Goal: Information Seeking & Learning: Find specific fact

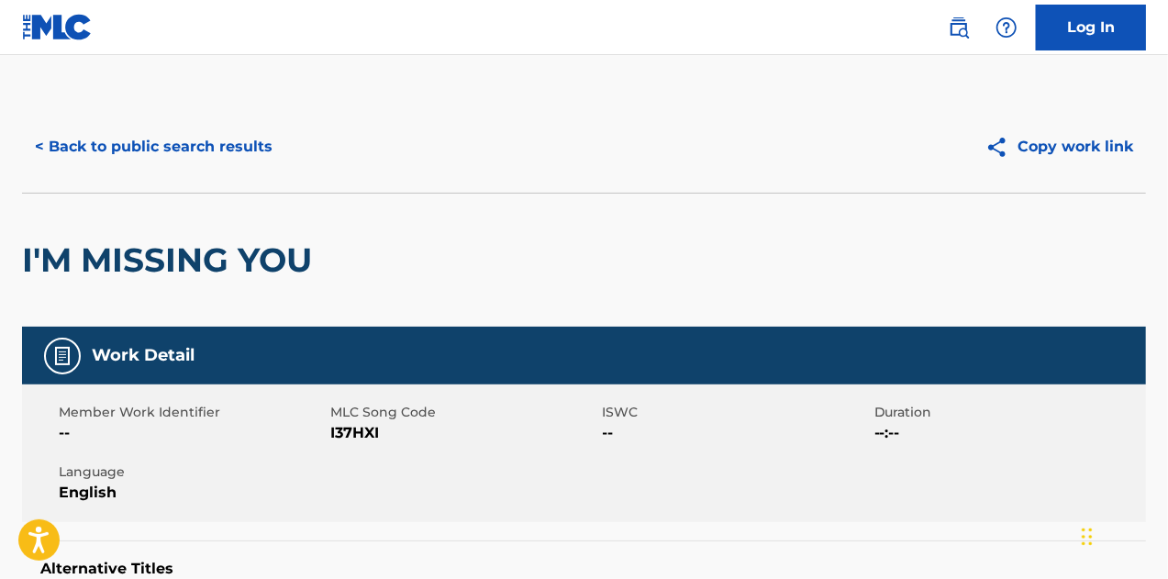
click at [235, 144] on button "< Back to public search results" at bounding box center [153, 147] width 263 height 46
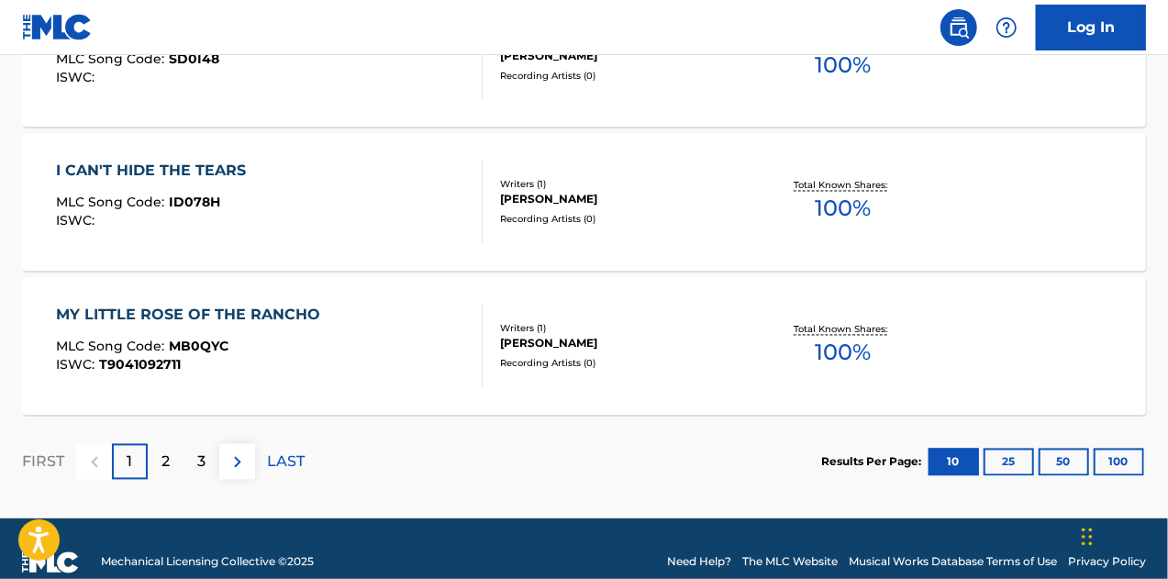
scroll to position [1667, 0]
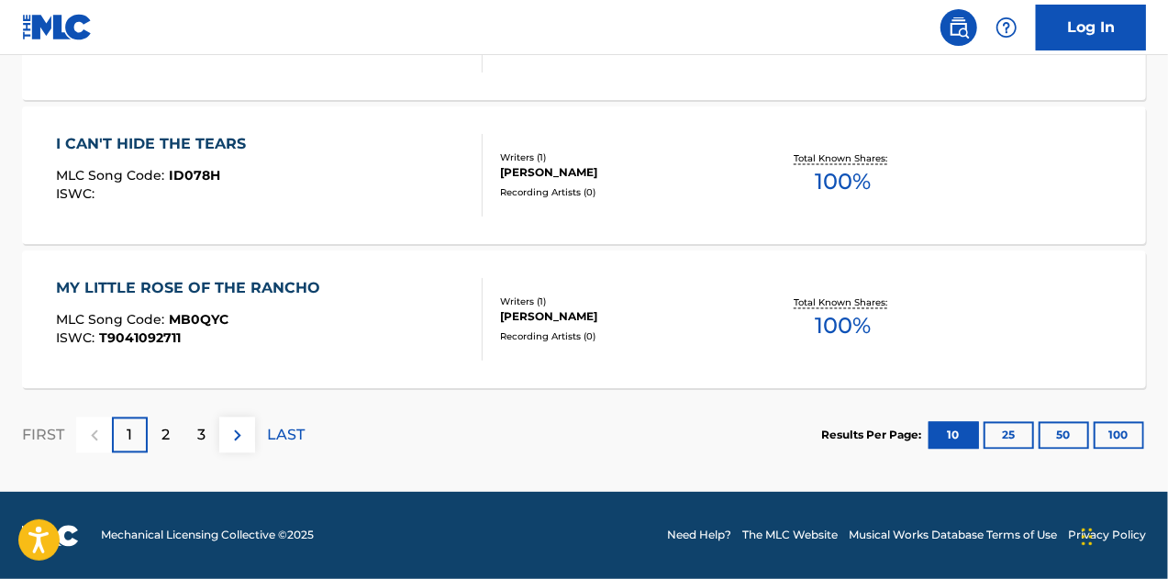
click at [1118, 435] on button "100" at bounding box center [1119, 436] width 50 height 28
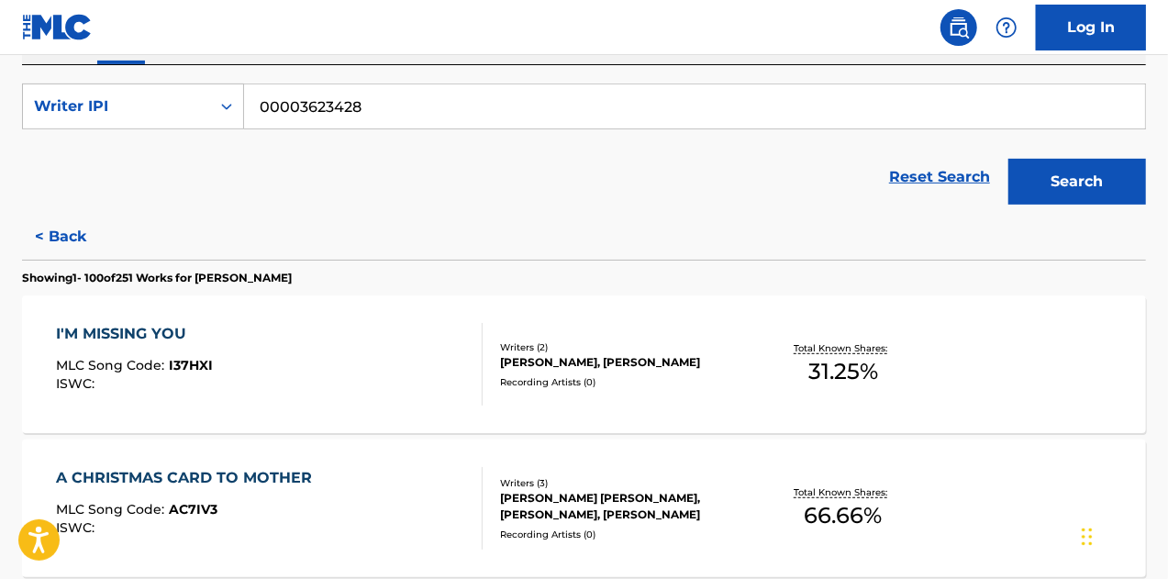
scroll to position [367, 0]
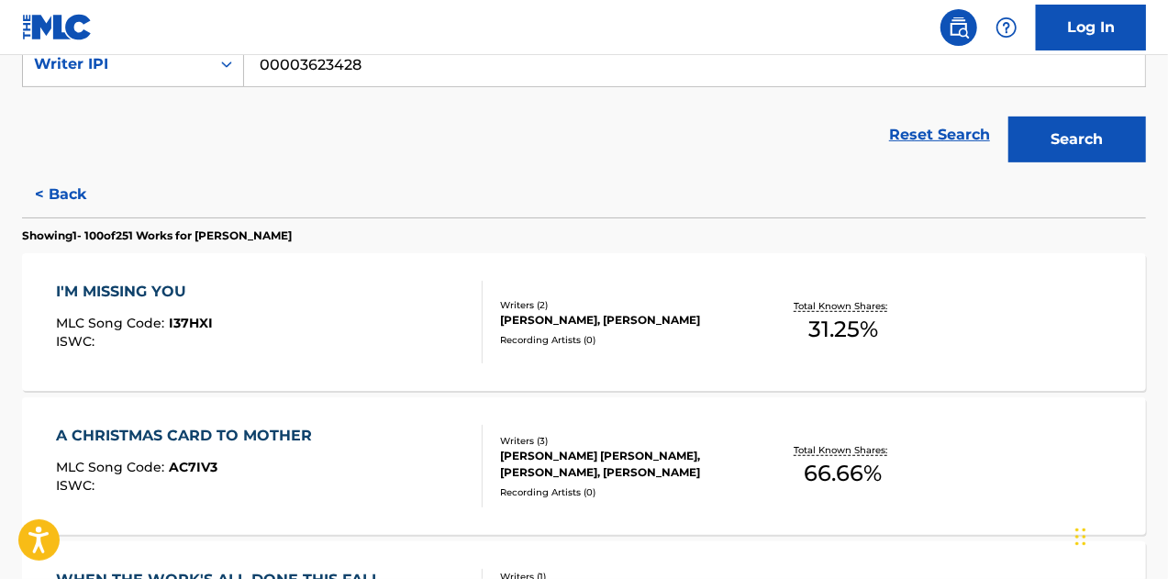
click at [1089, 536] on div "Chat Widget" at bounding box center [1116, 535] width 92 height 88
drag, startPoint x: 1082, startPoint y: 543, endPoint x: 1114, endPoint y: 542, distance: 32.1
click at [1114, 542] on div "Chat Widget" at bounding box center [1123, 534] width 92 height 88
click at [50, 253] on div "I'M MISSING YOU MLC Song Code : I37HXI ISWC : Writers ( 2 ) HARLAN HOWARD, JOHN…" at bounding box center [584, 322] width 1124 height 138
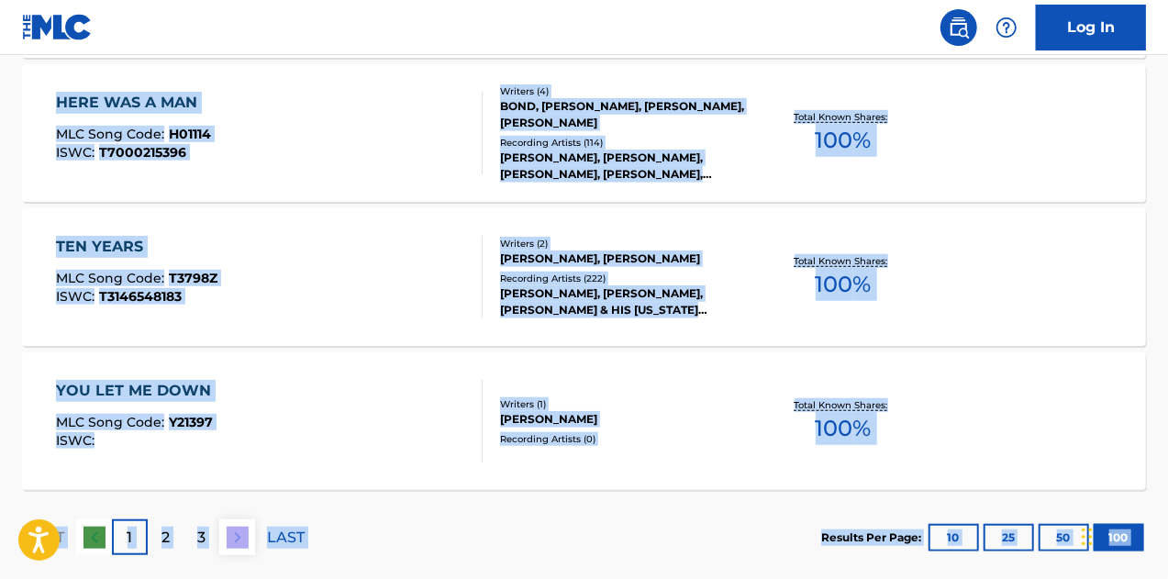
scroll to position [14635, 0]
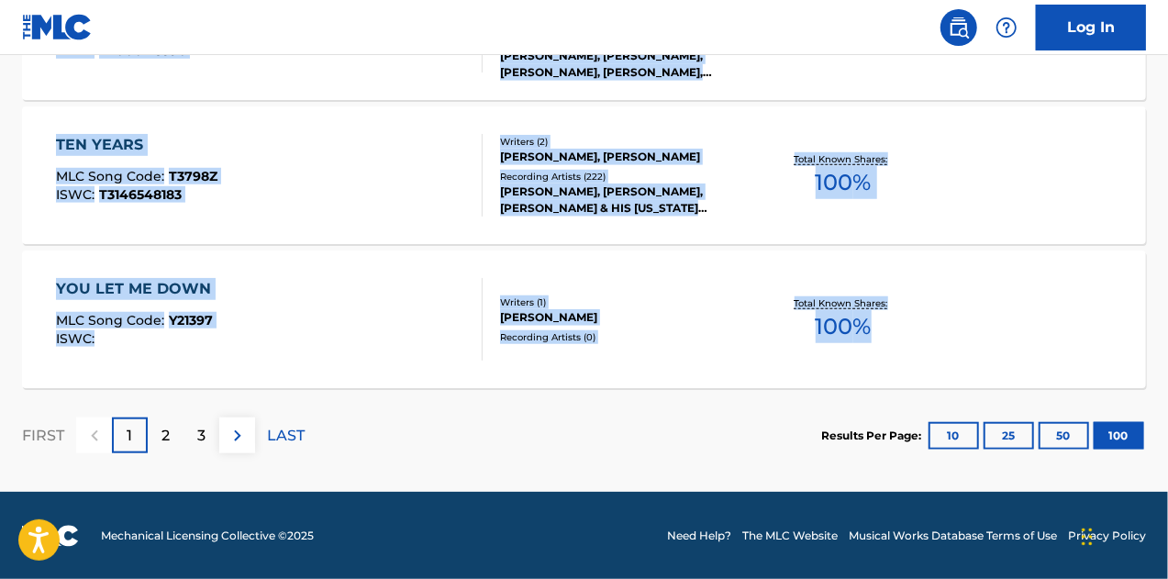
drag, startPoint x: 24, startPoint y: 210, endPoint x: 887, endPoint y: 336, distance: 871.8
copy div "Showing 1 - 100 of 251 Works for JOHNNY BOND I'M MISSING YOU MLC Song Code : I3…"
click at [235, 429] on img at bounding box center [238, 436] width 22 height 22
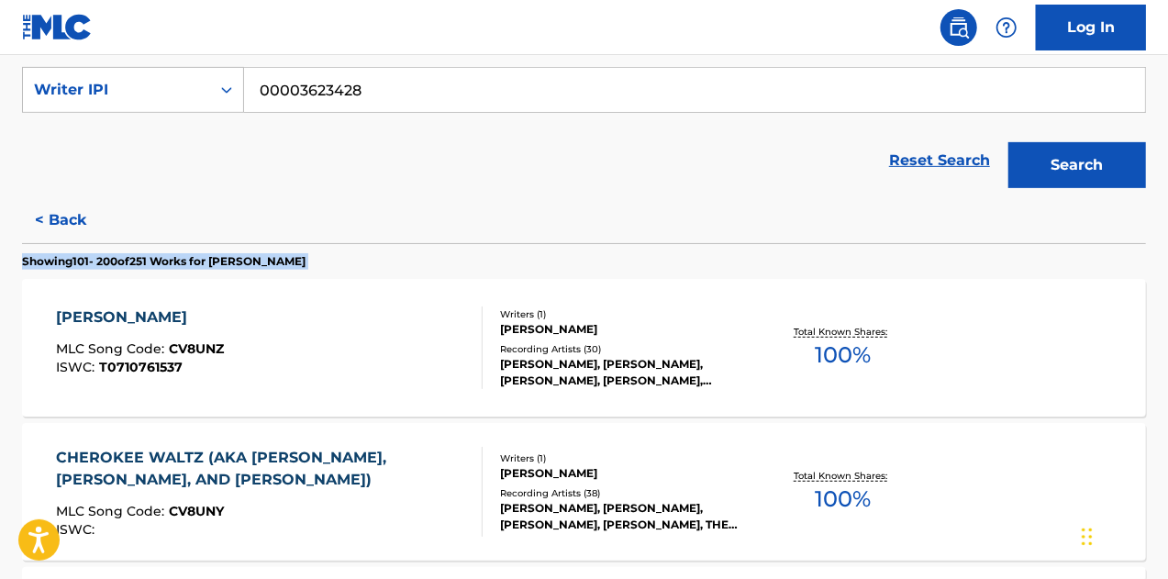
scroll to position [367, 0]
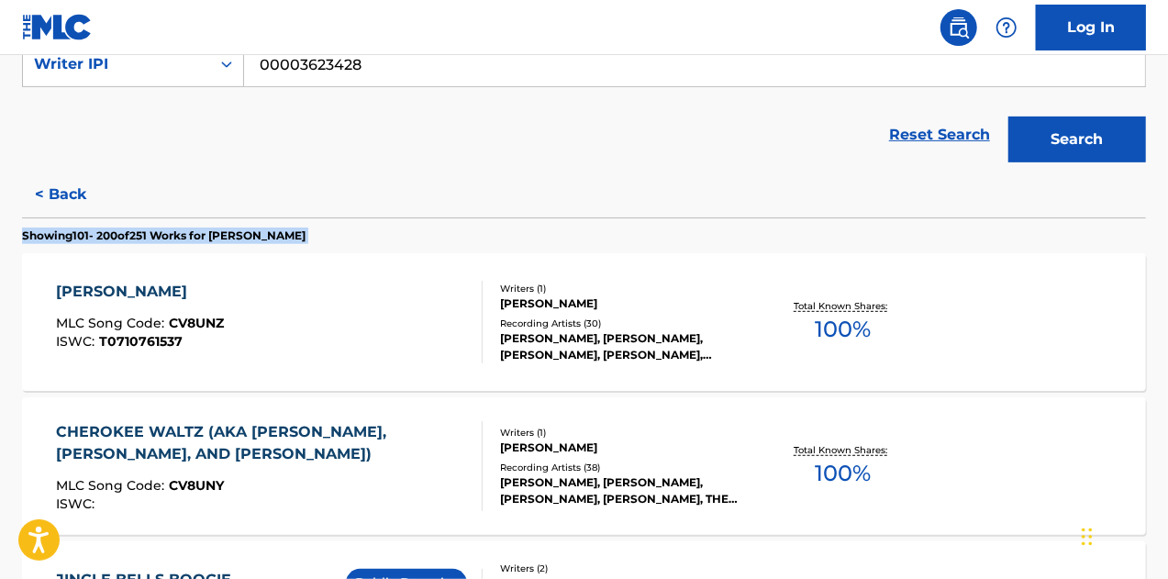
click at [26, 262] on div "CAROLINA WALTZ MLC Song Code : CV8UNZ ISWC : T0710761537 Writers ( 1 ) JOHNNY B…" at bounding box center [584, 322] width 1124 height 138
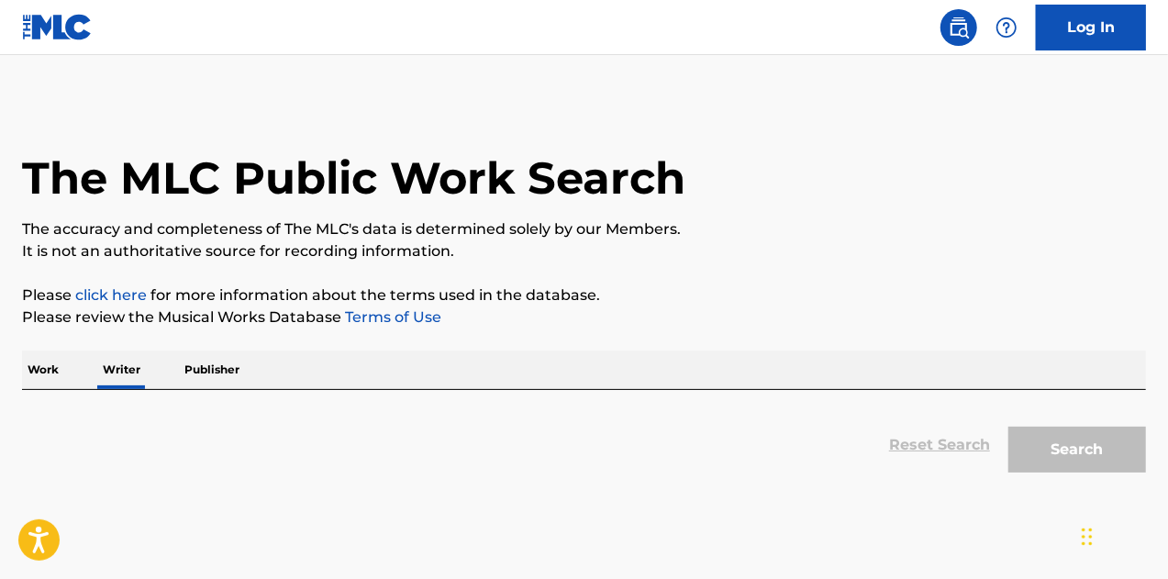
scroll to position [112, 0]
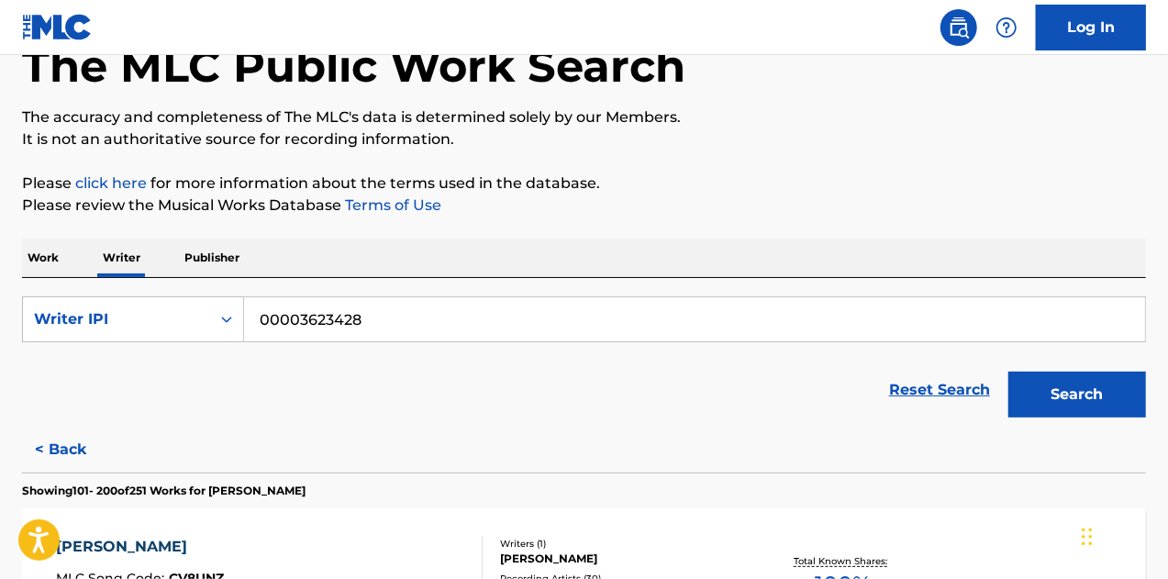
drag, startPoint x: 353, startPoint y: 316, endPoint x: 258, endPoint y: 317, distance: 95.5
click at [258, 317] on input "00003623428" at bounding box center [694, 319] width 901 height 44
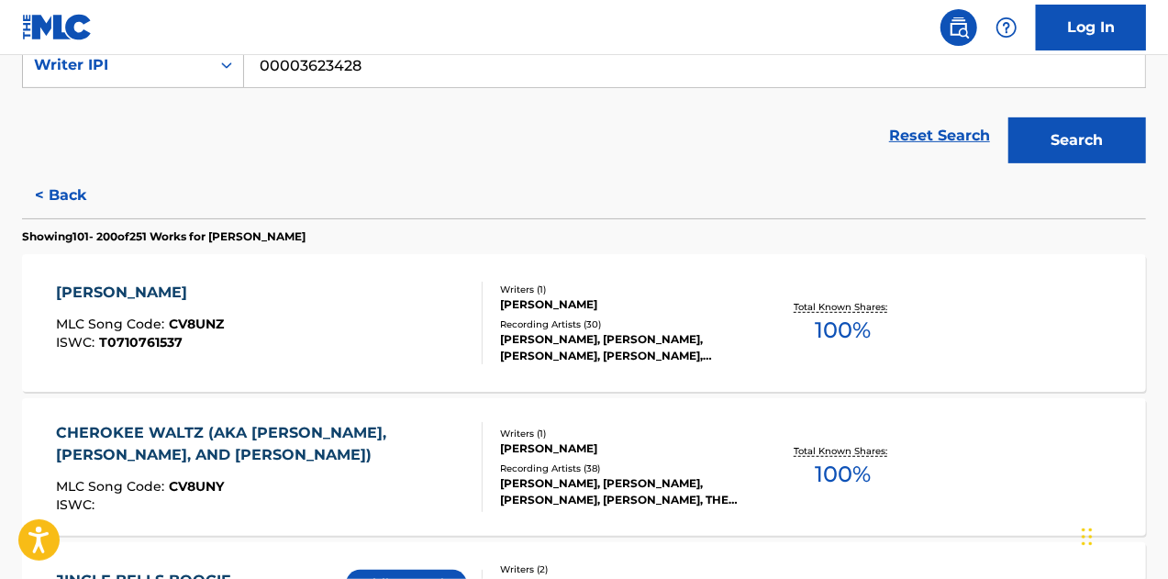
scroll to position [387, 0]
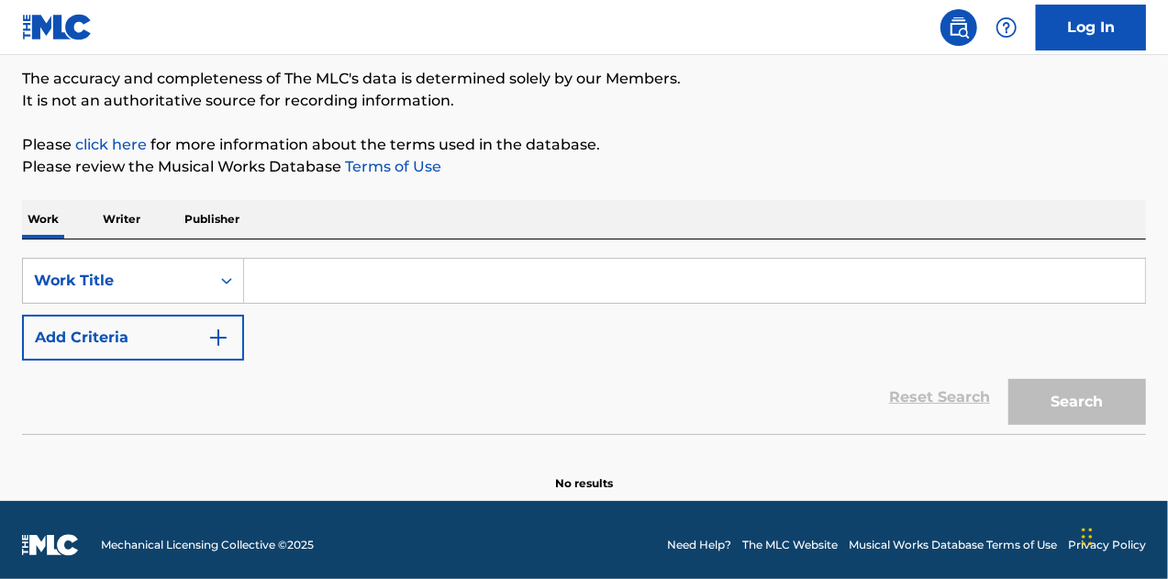
scroll to position [160, 0]
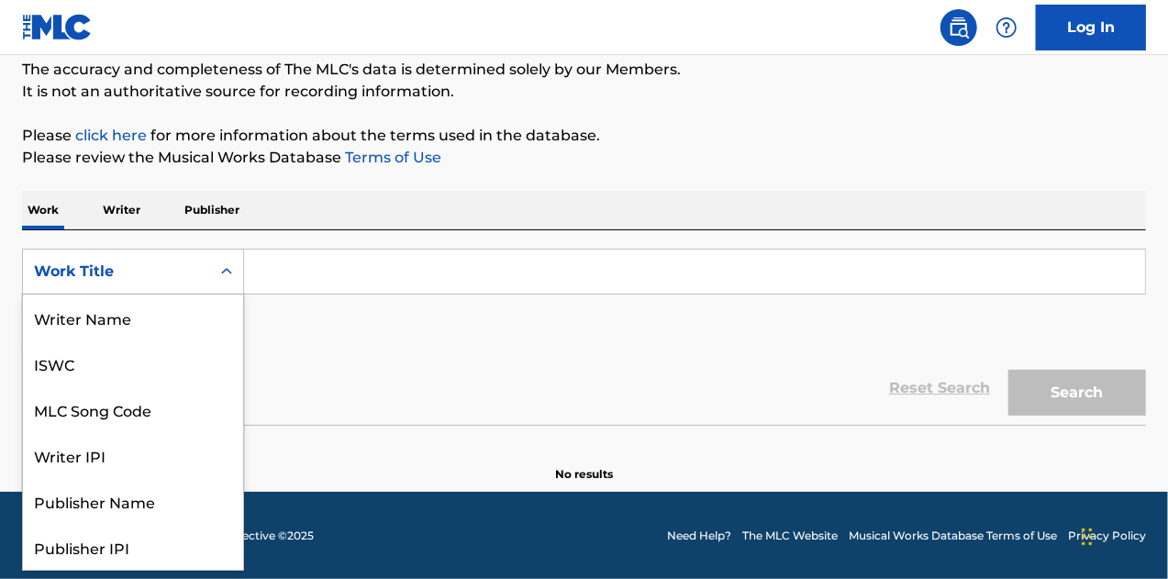
click at [227, 272] on icon "Search Form" at bounding box center [227, 271] width 18 height 18
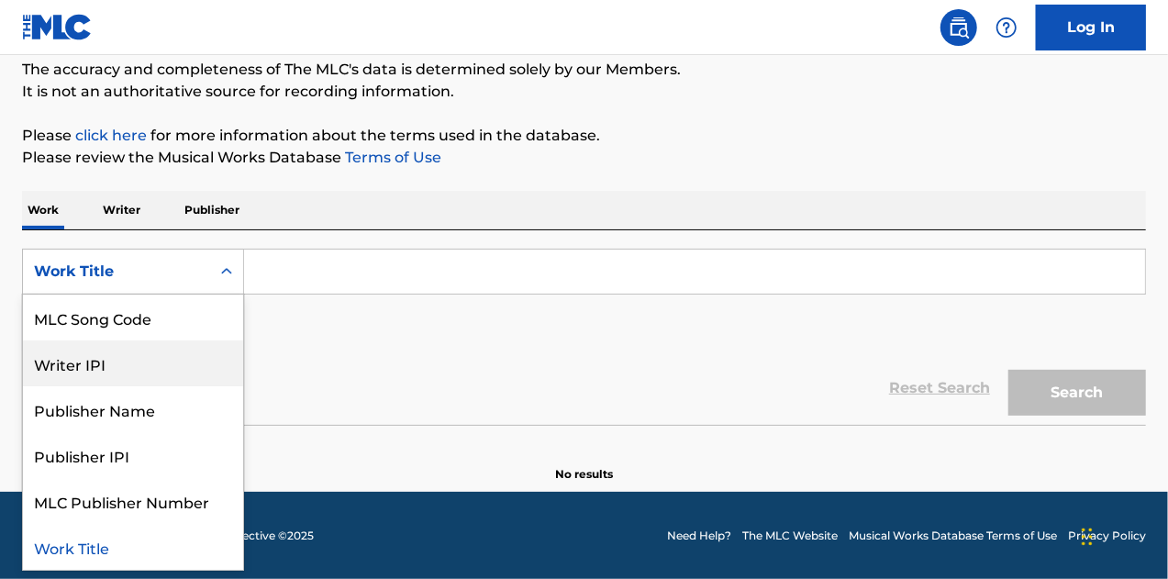
click at [151, 363] on div "Writer IPI" at bounding box center [133, 364] width 220 height 46
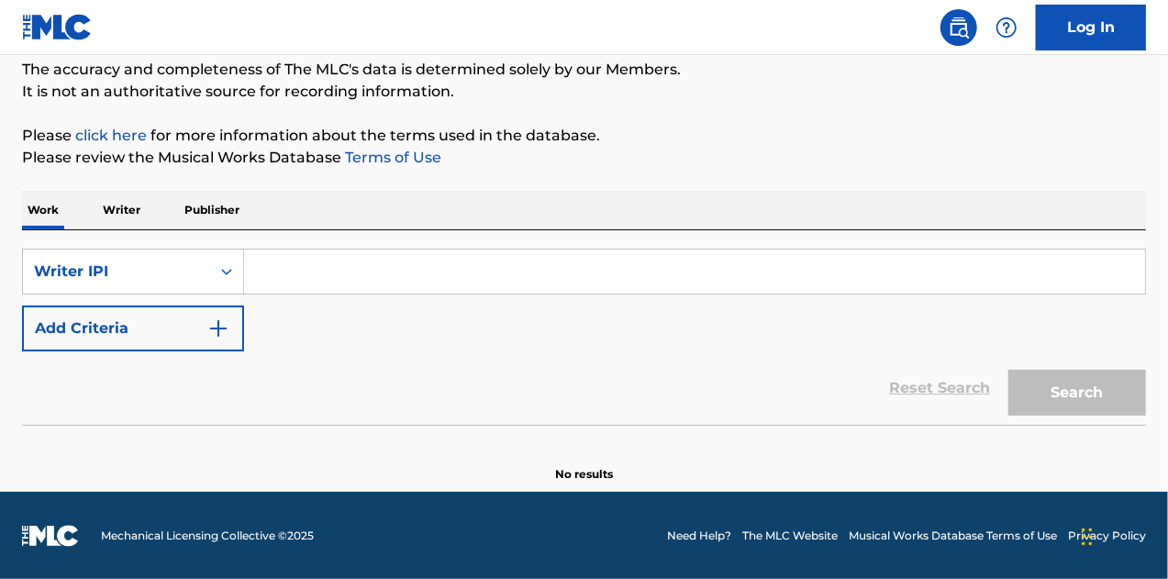
click at [298, 267] on input "Search Form" at bounding box center [694, 272] width 901 height 44
paste input "00003623428"
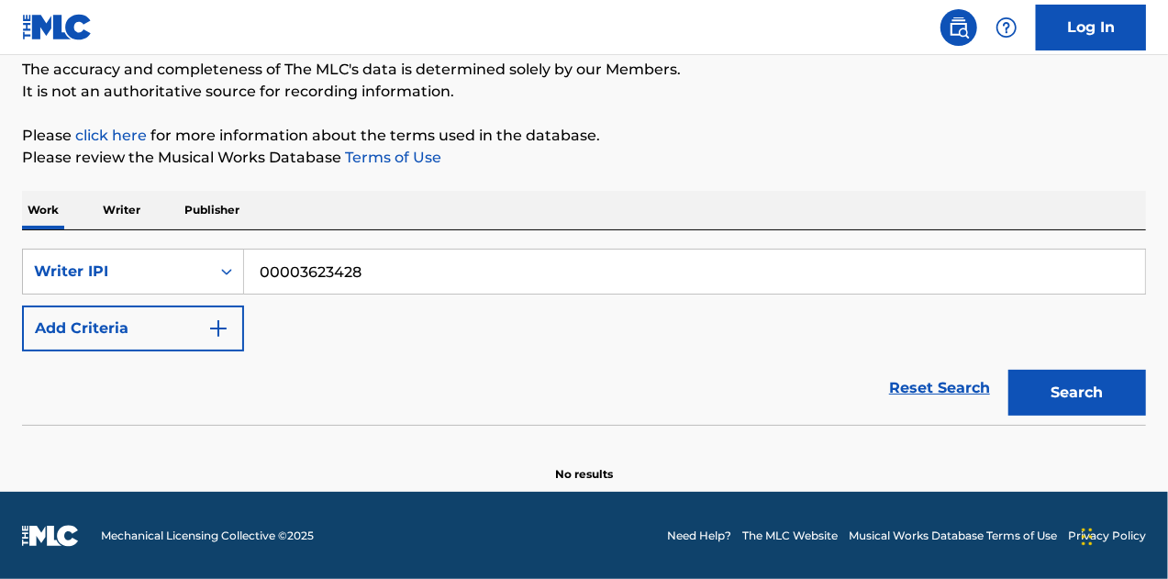
type input "00003623428"
click at [1034, 392] on button "Search" at bounding box center [1078, 393] width 138 height 46
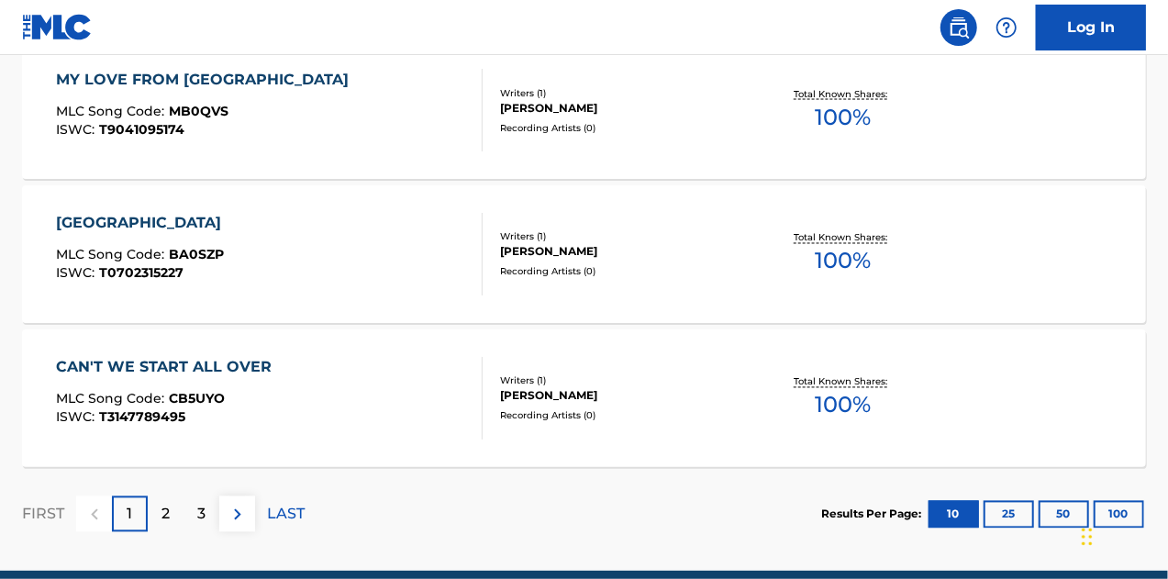
scroll to position [1667, 0]
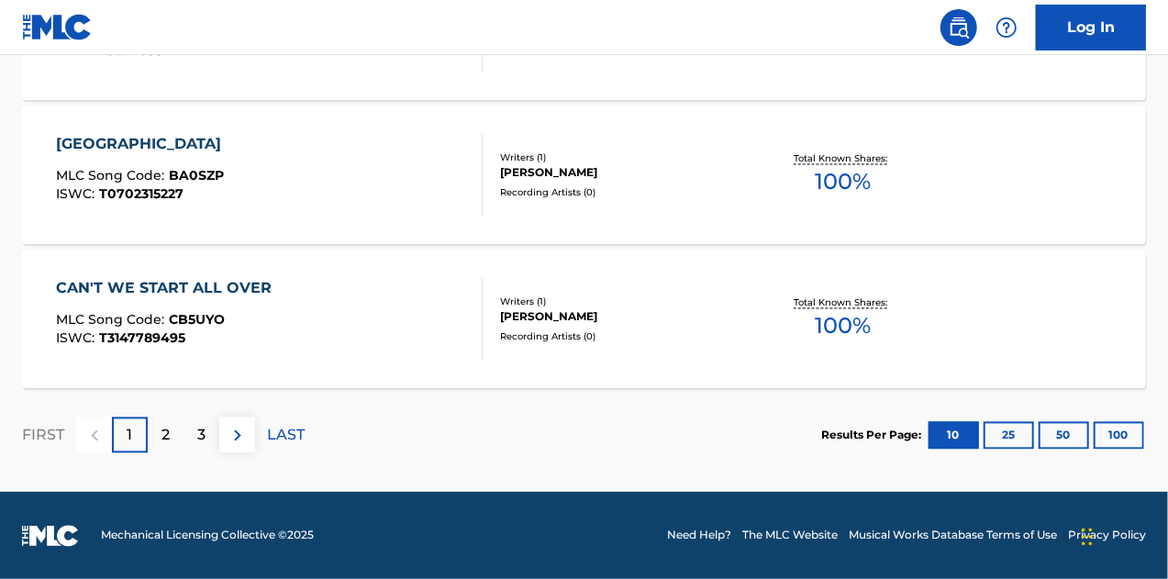
click at [1109, 427] on button "100" at bounding box center [1119, 436] width 50 height 28
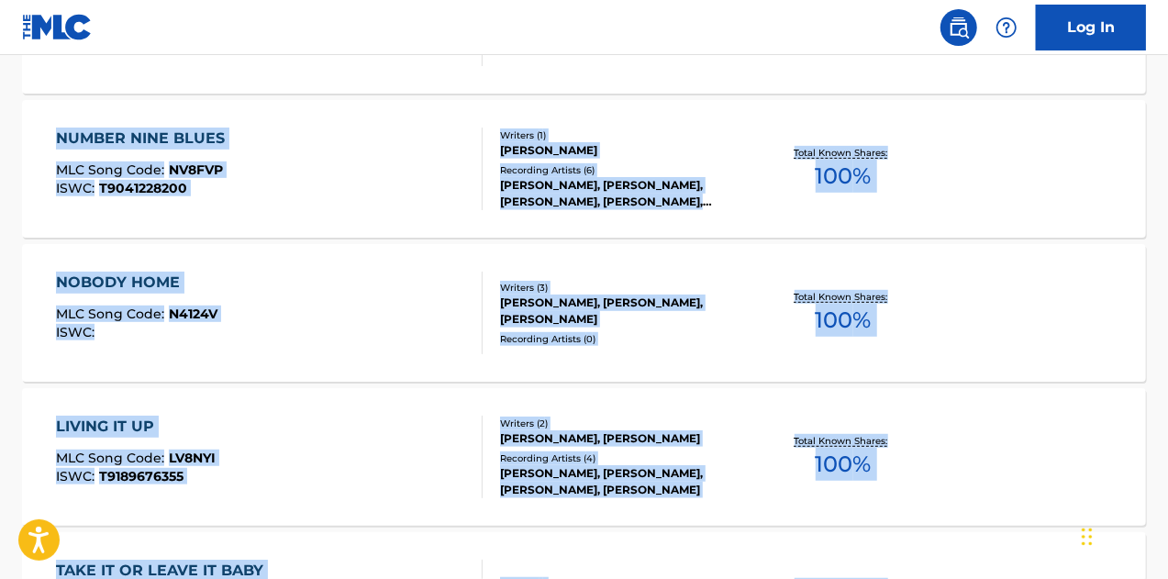
scroll to position [14635, 0]
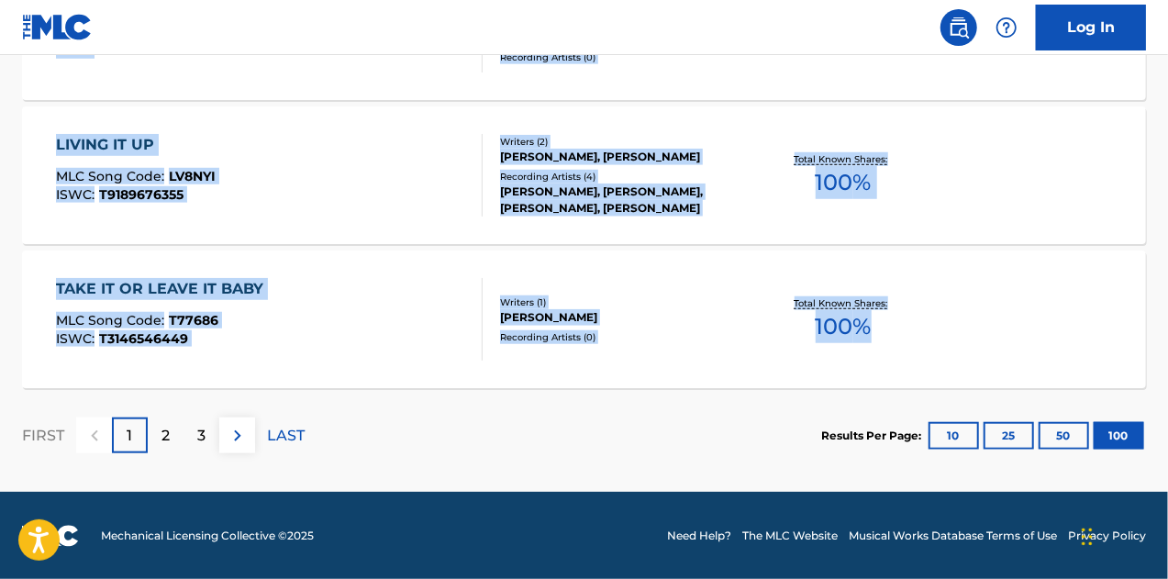
drag, startPoint x: 22, startPoint y: 326, endPoint x: 885, endPoint y: 327, distance: 862.7
copy div "Loremip 8 - 698 do 845 sitamet CON ADI ELIT SED Doei Temp : IN9U9L ETDO : M3618…"
click at [242, 430] on img at bounding box center [238, 436] width 22 height 22
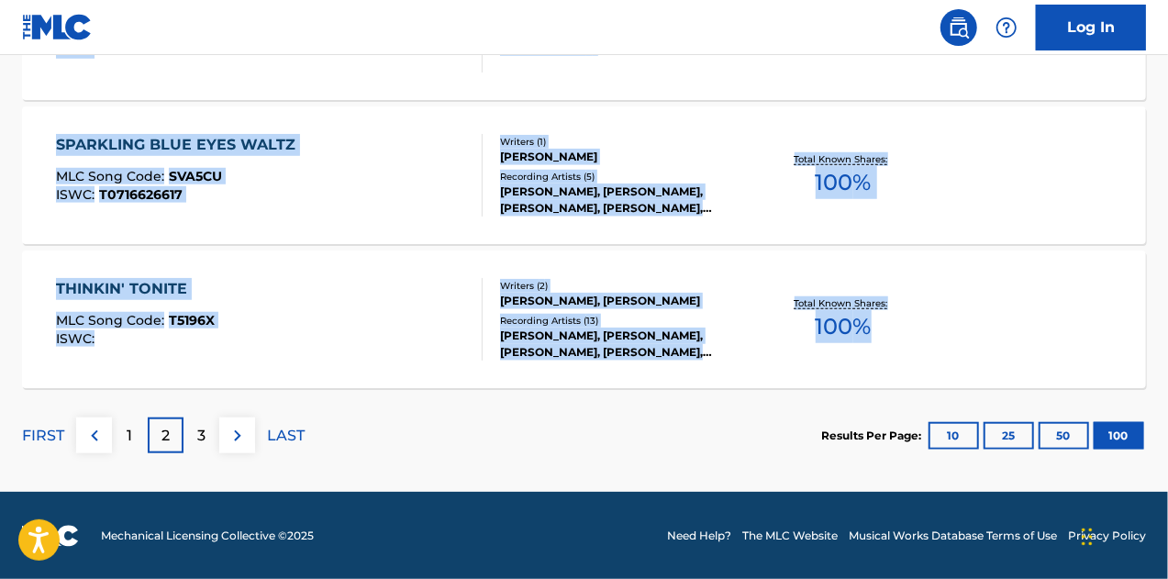
drag, startPoint x: 22, startPoint y: 131, endPoint x: 894, endPoint y: 337, distance: 895.8
copy div "Loremip 443 - 475 do 668 sitamet CONS ADIPIS ELI Sedd Eius : TE6INC UTLA : E074…"
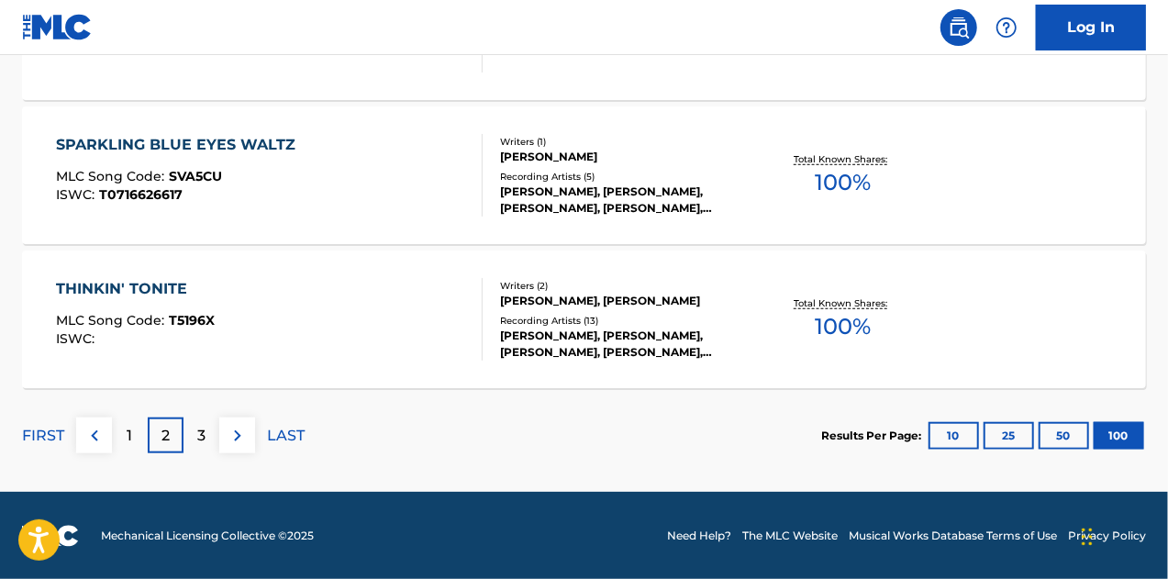
click at [198, 433] on p "3" at bounding box center [201, 436] width 8 height 22
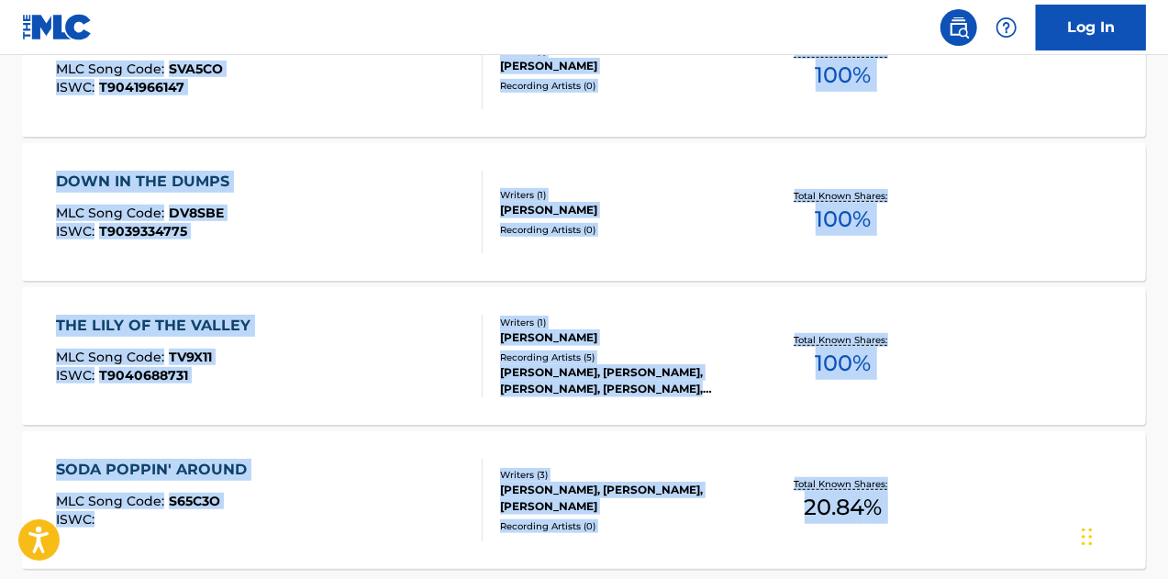
scroll to position [7575, 0]
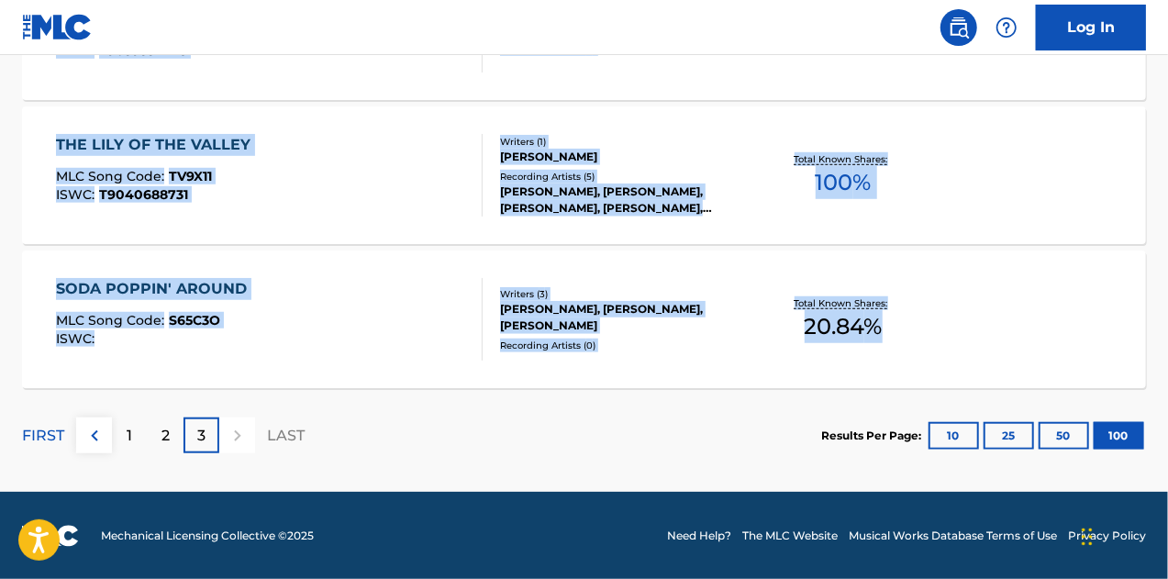
drag, startPoint x: 22, startPoint y: 84, endPoint x: 901, endPoint y: 335, distance: 914.5
copy div "Loremip 875 - 650 do 201 sitamet CO ADIPI ELIT SEDD EIU TEMP INC Utla Etdo : MA…"
